Goal: Task Accomplishment & Management: Manage account settings

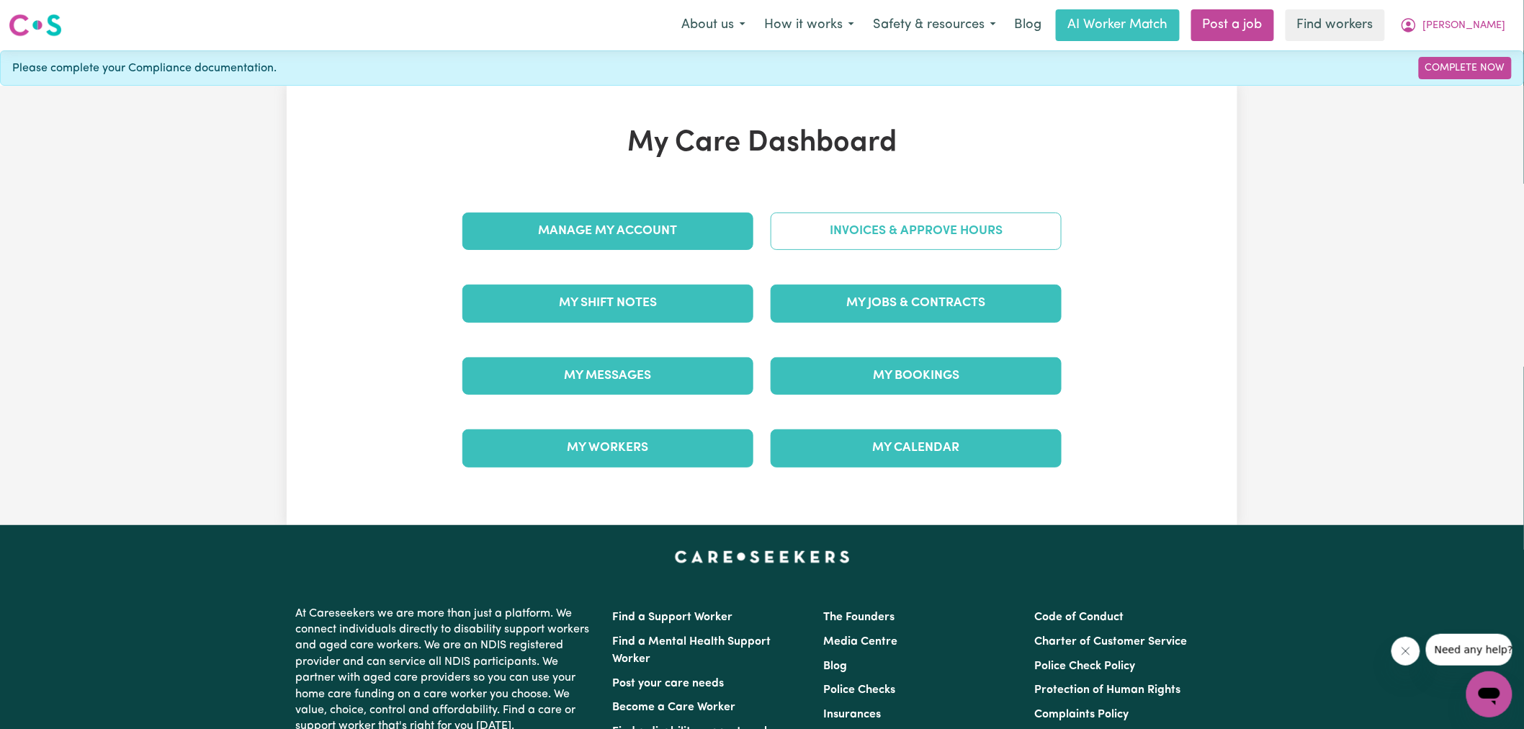
click at [912, 243] on link "Invoices & Approve Hours" at bounding box center [916, 230] width 291 height 37
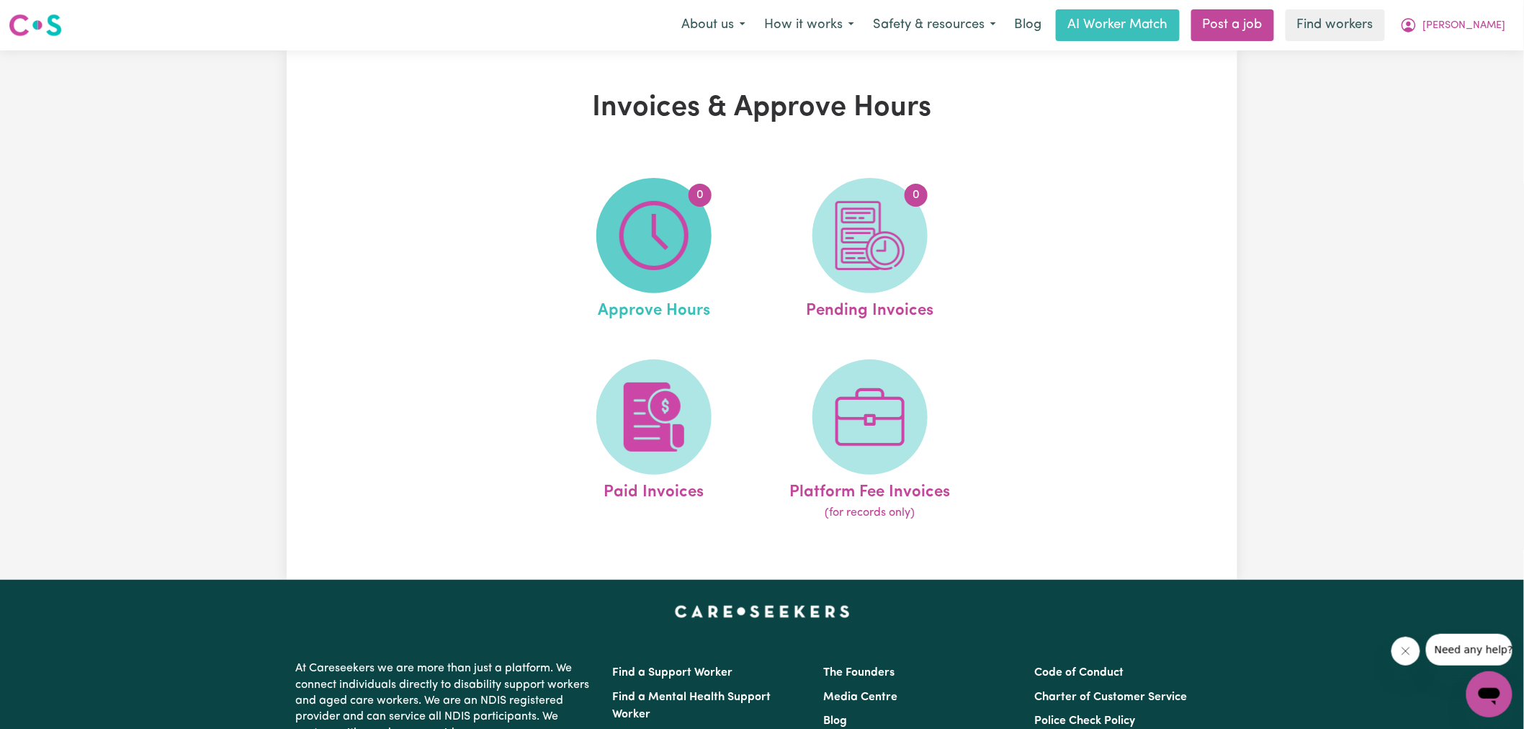
click at [646, 243] on img at bounding box center [653, 235] width 69 height 69
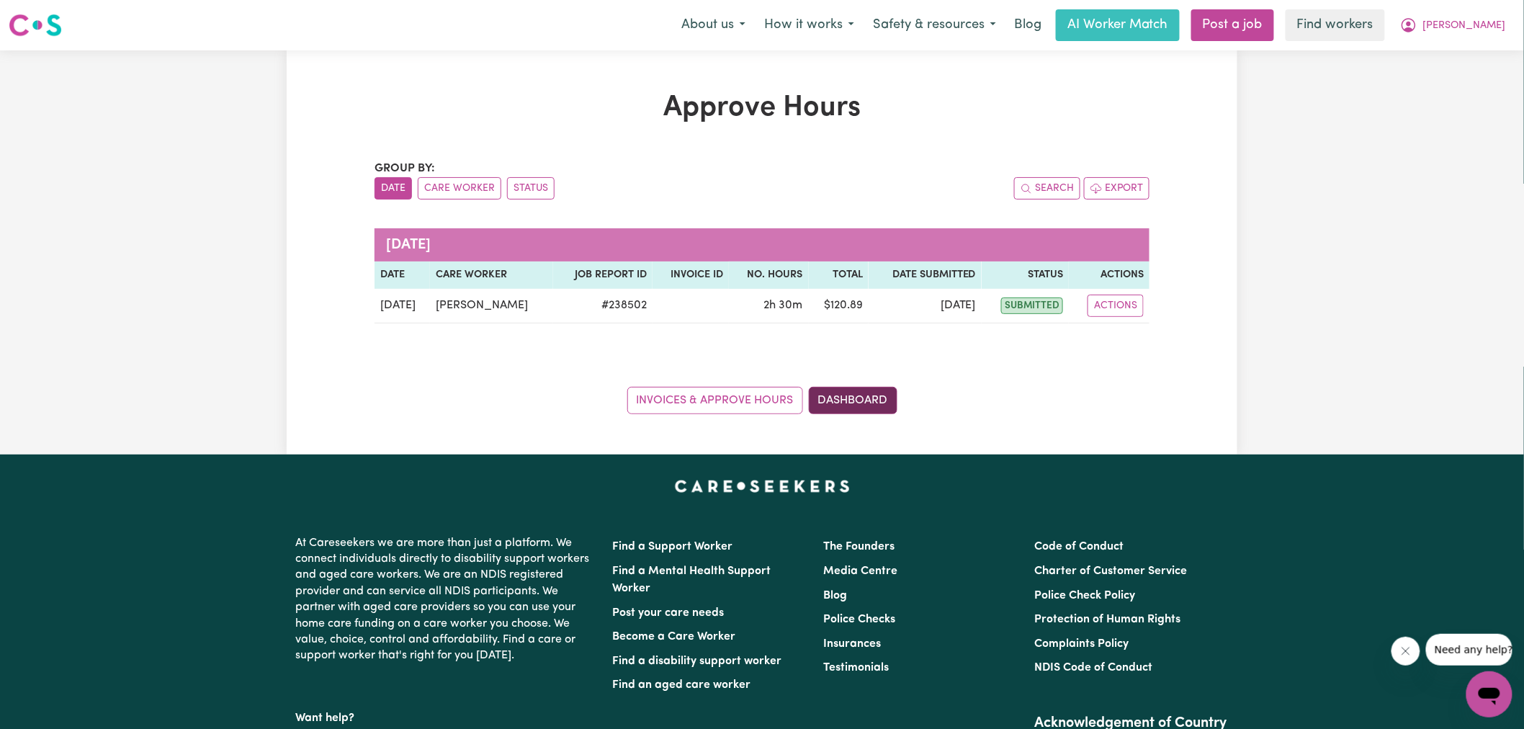
click at [861, 398] on link "Dashboard" at bounding box center [853, 400] width 89 height 27
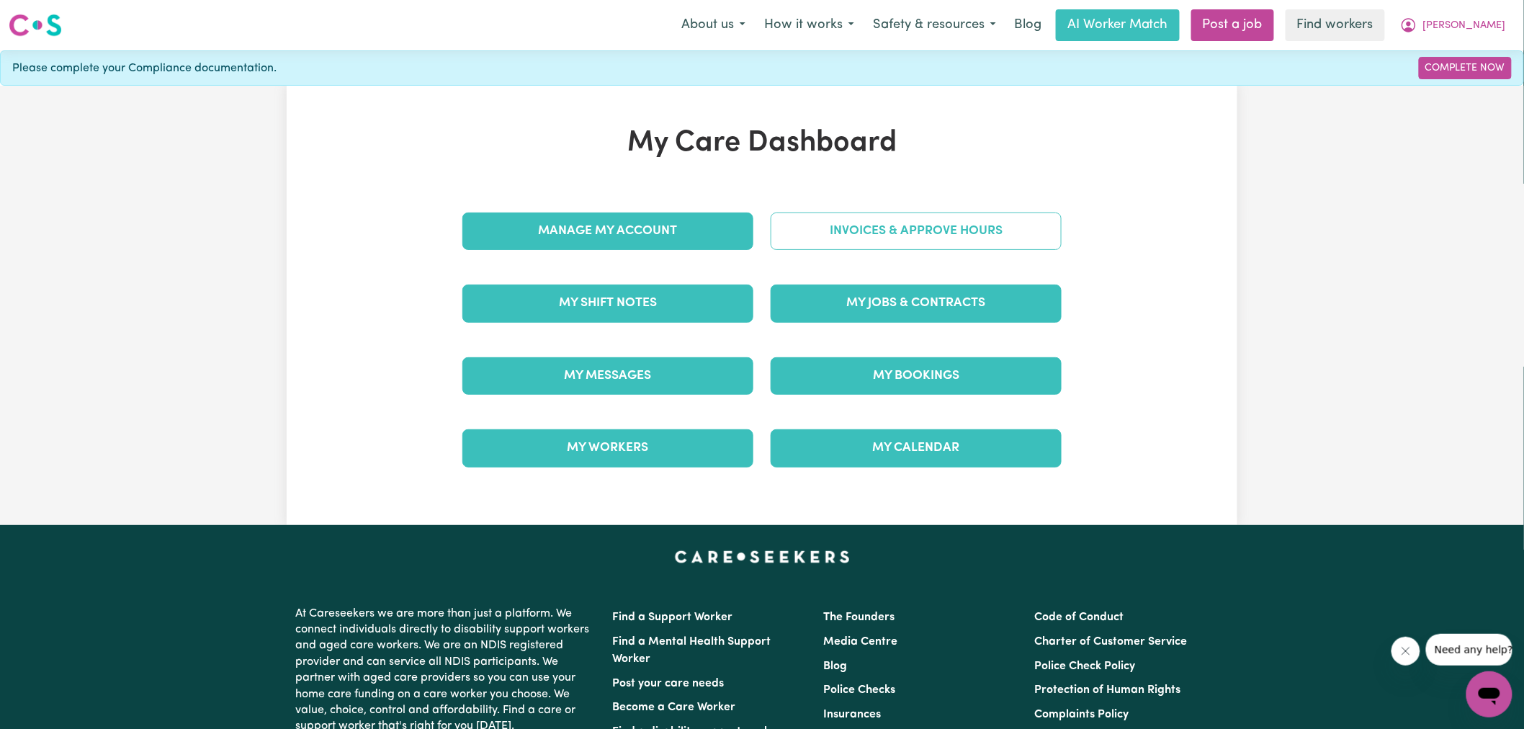
click at [824, 214] on link "Invoices & Approve Hours" at bounding box center [916, 230] width 291 height 37
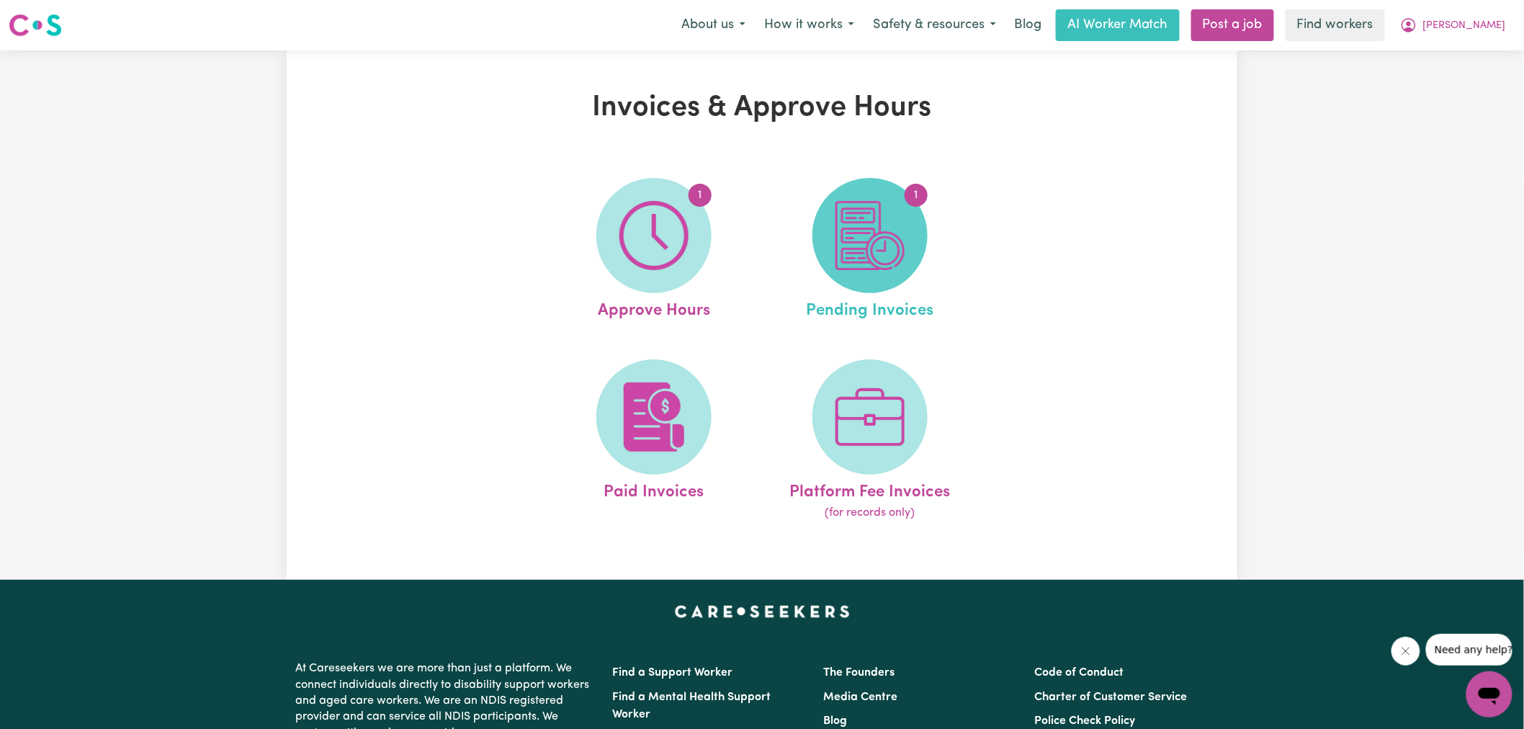
click at [924, 225] on span "1" at bounding box center [869, 235] width 115 height 115
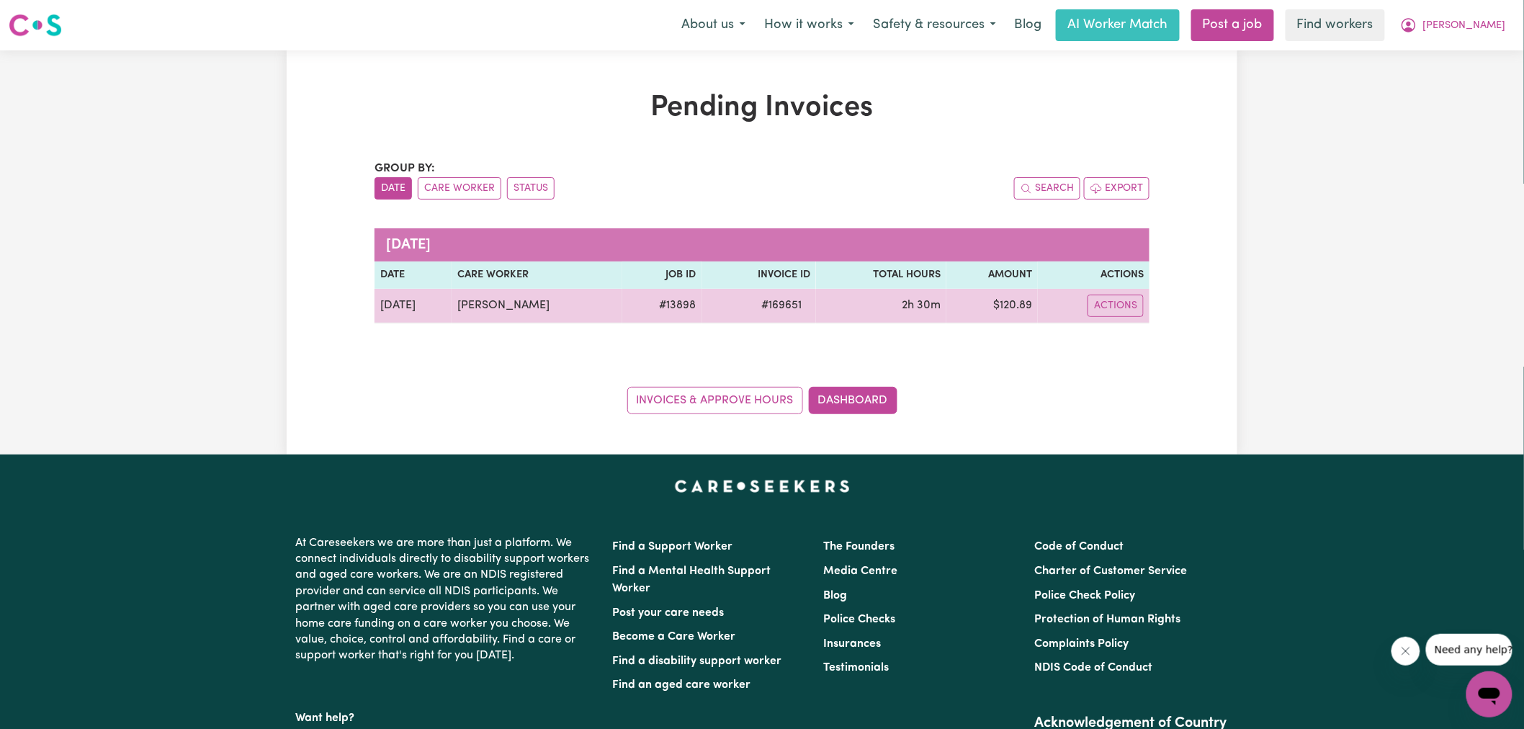
click at [774, 305] on span "# 169651" at bounding box center [782, 305] width 58 height 17
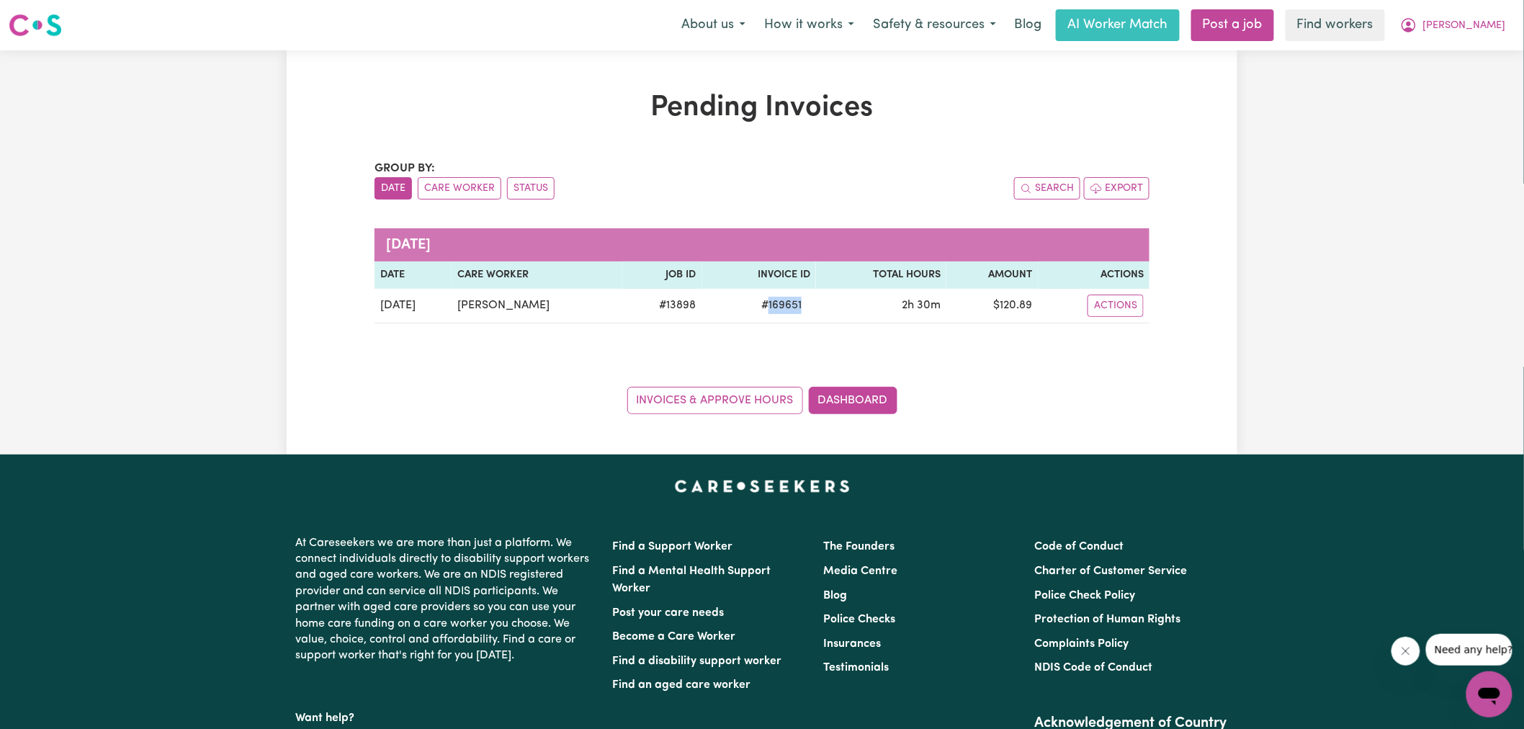
copy span "169651"
click at [1488, 31] on span "[PERSON_NAME]" at bounding box center [1464, 26] width 83 height 16
click at [1465, 91] on link "Logout" at bounding box center [1458, 82] width 114 height 27
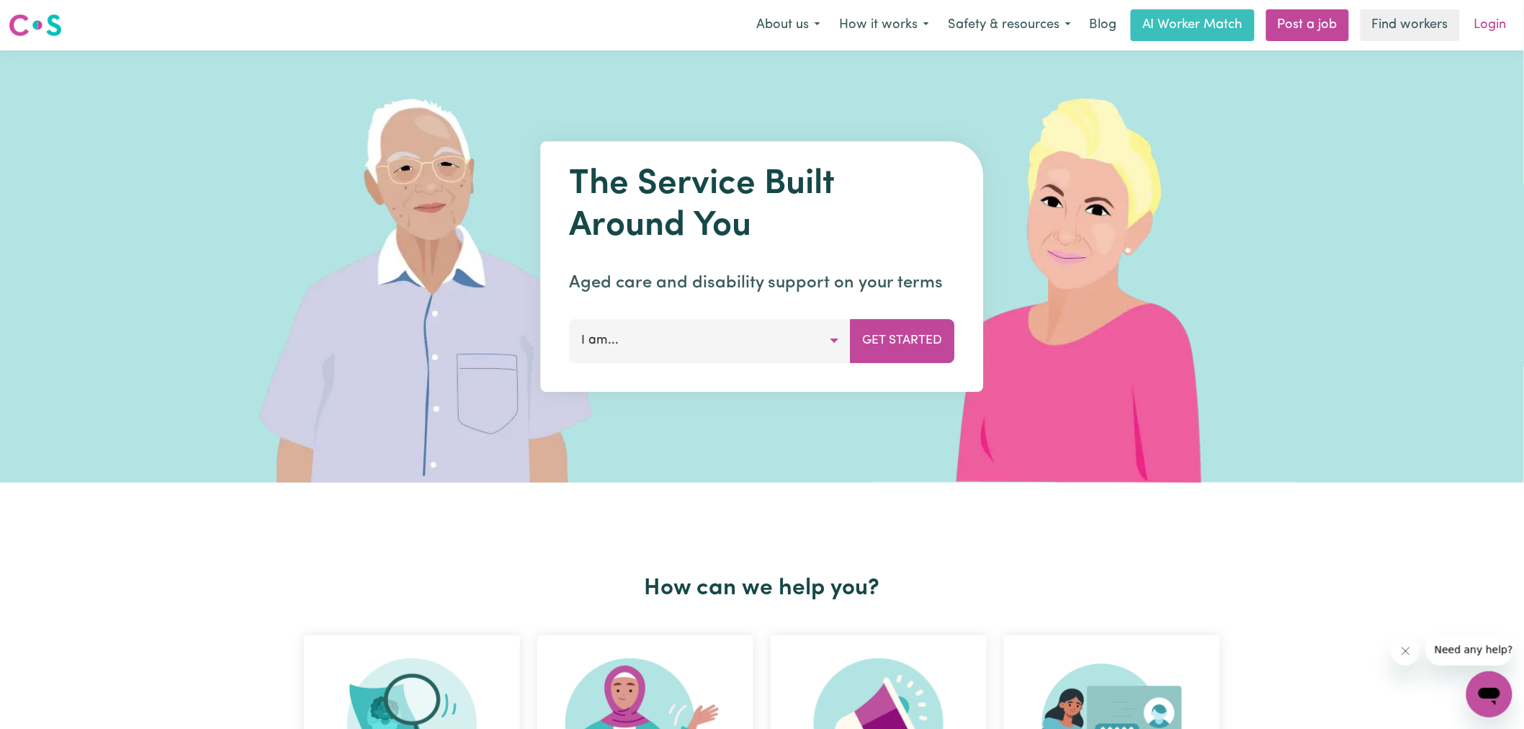
click at [1514, 12] on link "Login" at bounding box center [1490, 25] width 50 height 32
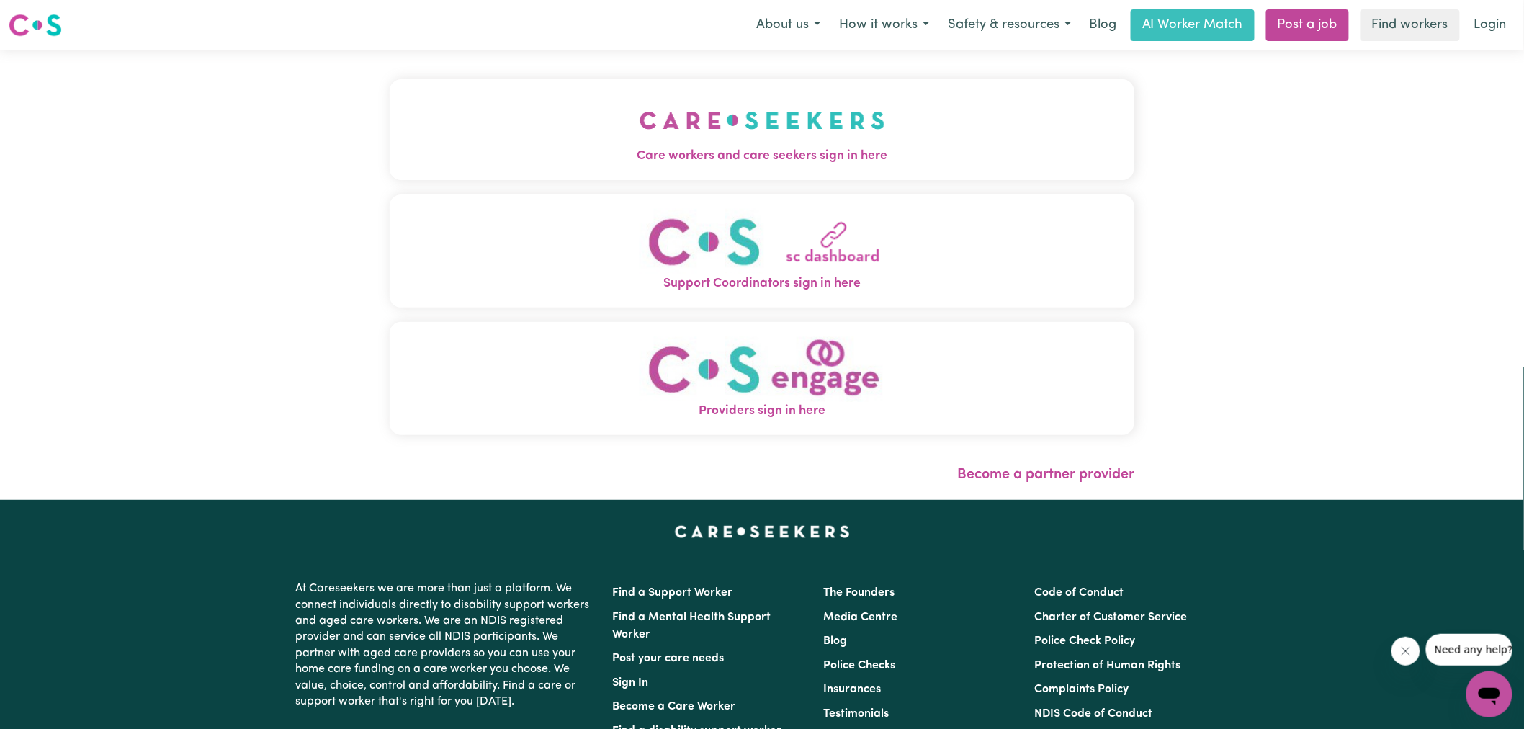
drag, startPoint x: 851, startPoint y: 85, endPoint x: 861, endPoint y: 87, distance: 9.6
click at [851, 85] on button "Care workers and care seekers sign in here" at bounding box center [762, 129] width 745 height 101
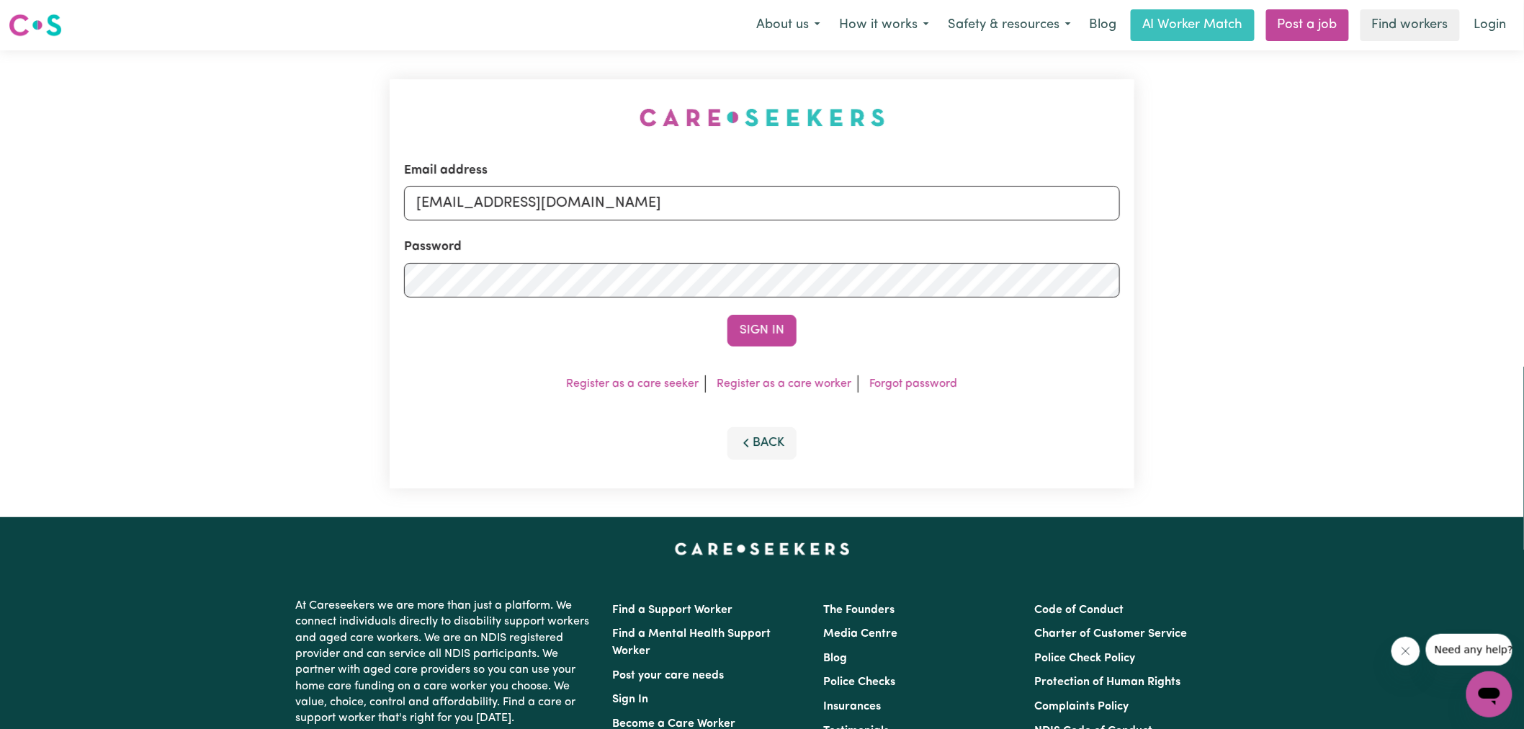
click at [500, 133] on div "Email address [EMAIL_ADDRESS][DOMAIN_NAME] Password Sign In Register as a care …" at bounding box center [762, 283] width 762 height 467
drag, startPoint x: 491, startPoint y: 205, endPoint x: 1318, endPoint y: 297, distance: 831.8
click at [1318, 297] on div "Email address [EMAIL_ADDRESS][DOMAIN_NAME] Password Sign In Register as a care …" at bounding box center [762, 283] width 1524 height 467
type input "superuser~[EMAIL_ADDRESS][DOMAIN_NAME]"
click at [727, 315] on button "Sign In" at bounding box center [761, 331] width 69 height 32
